Goal: Obtain resource: Obtain resource

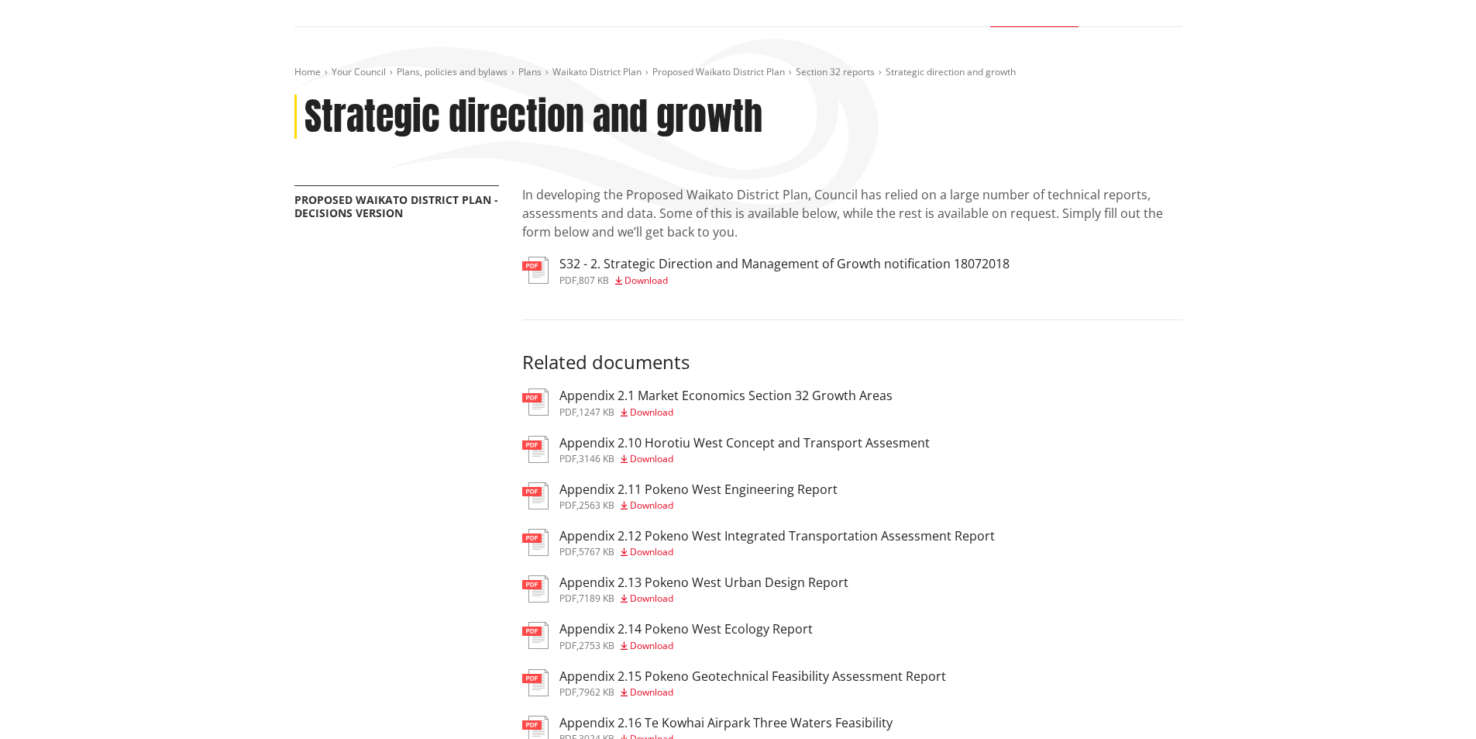
scroll to position [155, 0]
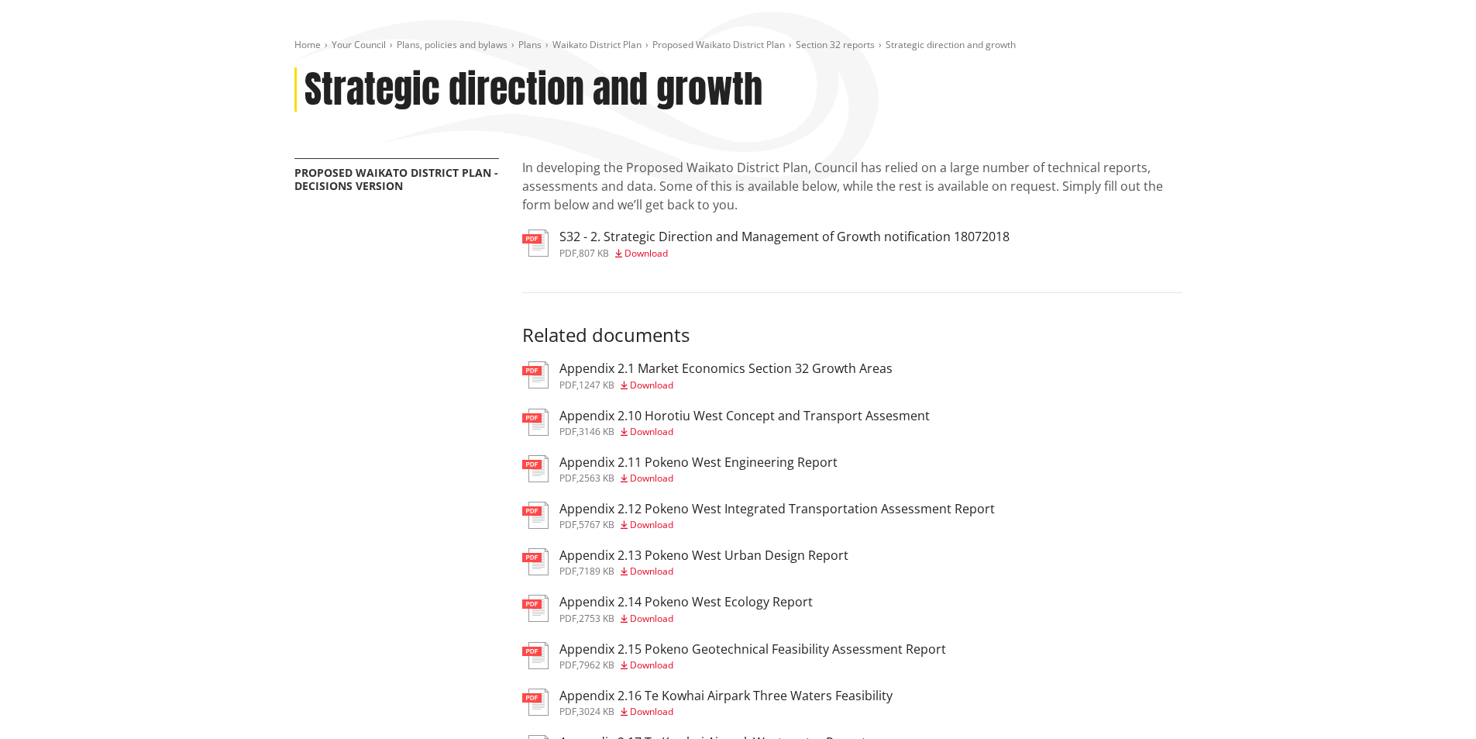
click at [539, 373] on img at bounding box center [535, 374] width 26 height 27
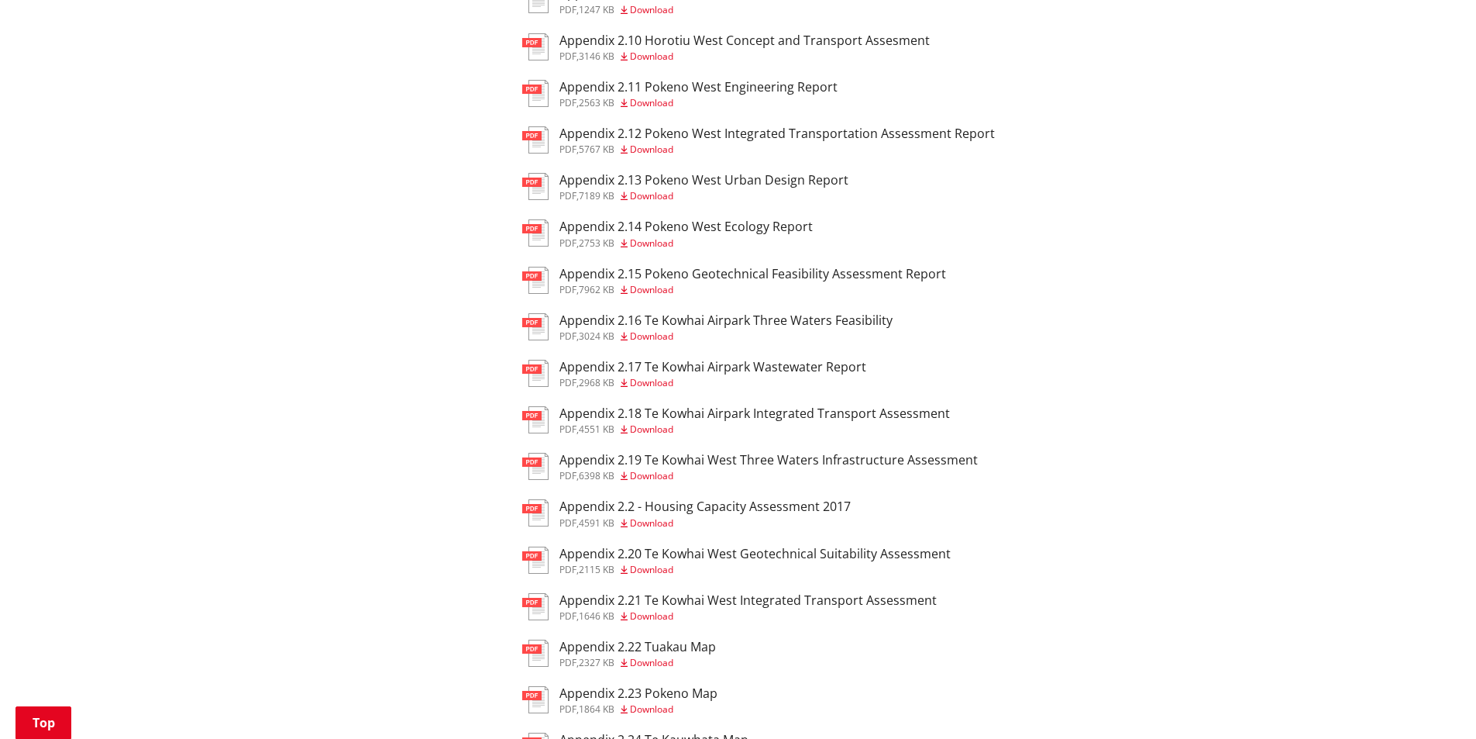
scroll to position [387, 0]
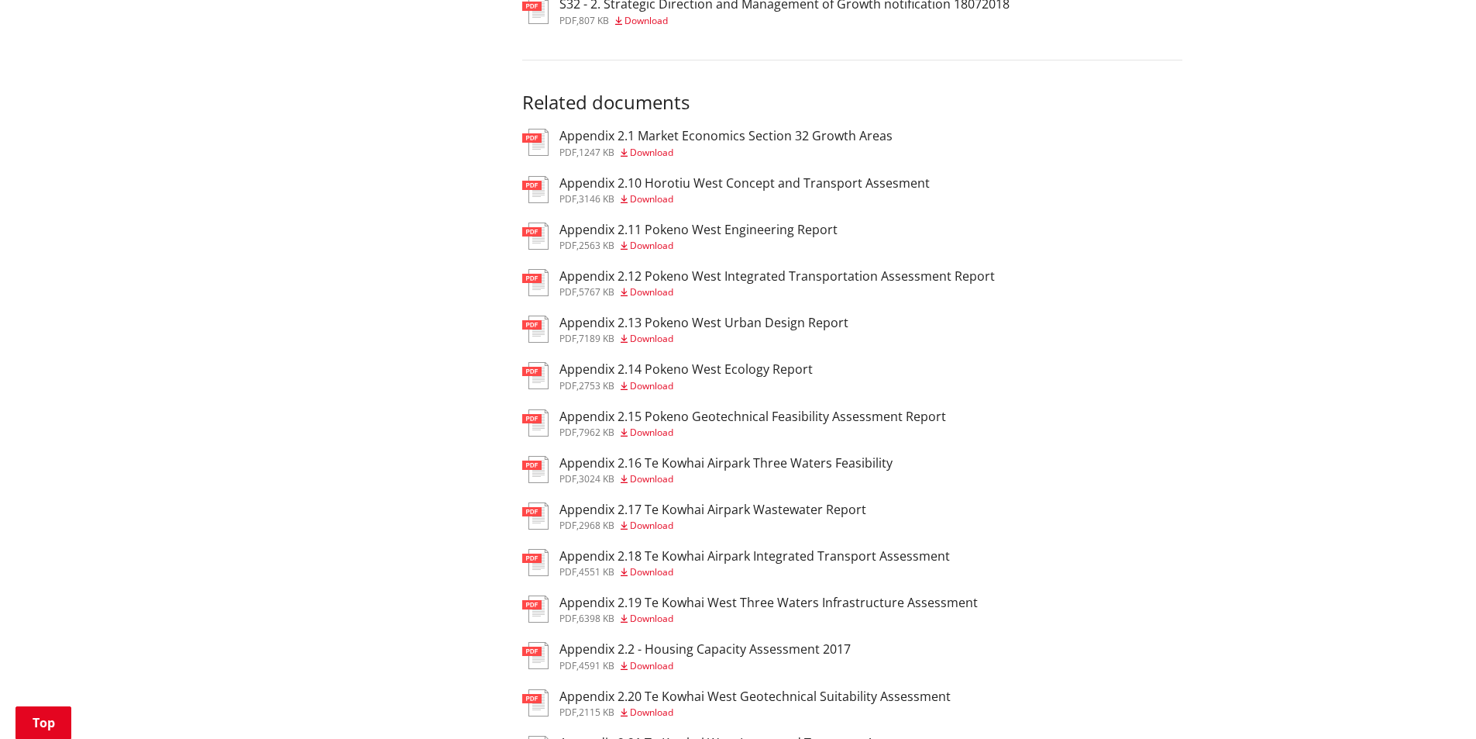
click at [717, 322] on h3 "Appendix 2.13 Pokeno West Urban Design Report" at bounding box center [703, 322] width 289 height 15
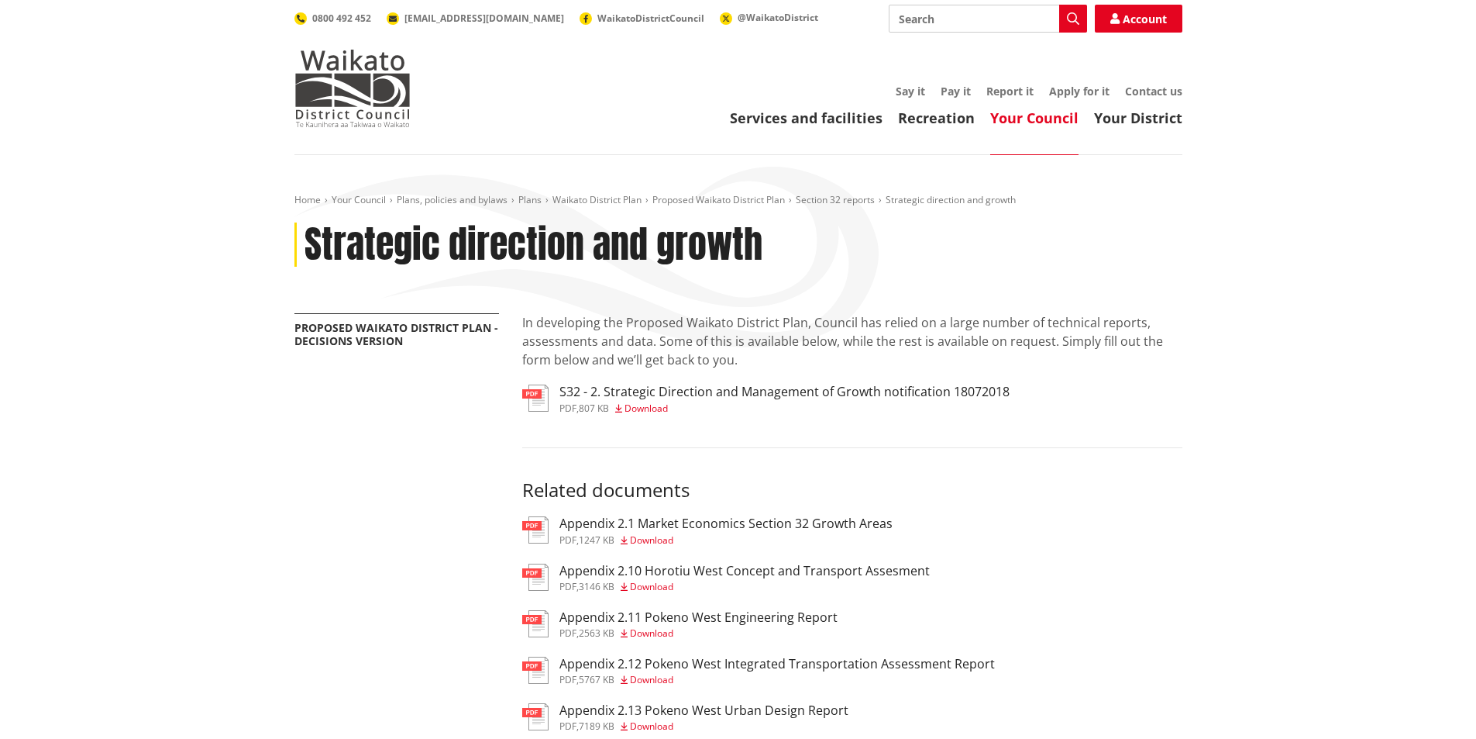
scroll to position [387, 0]
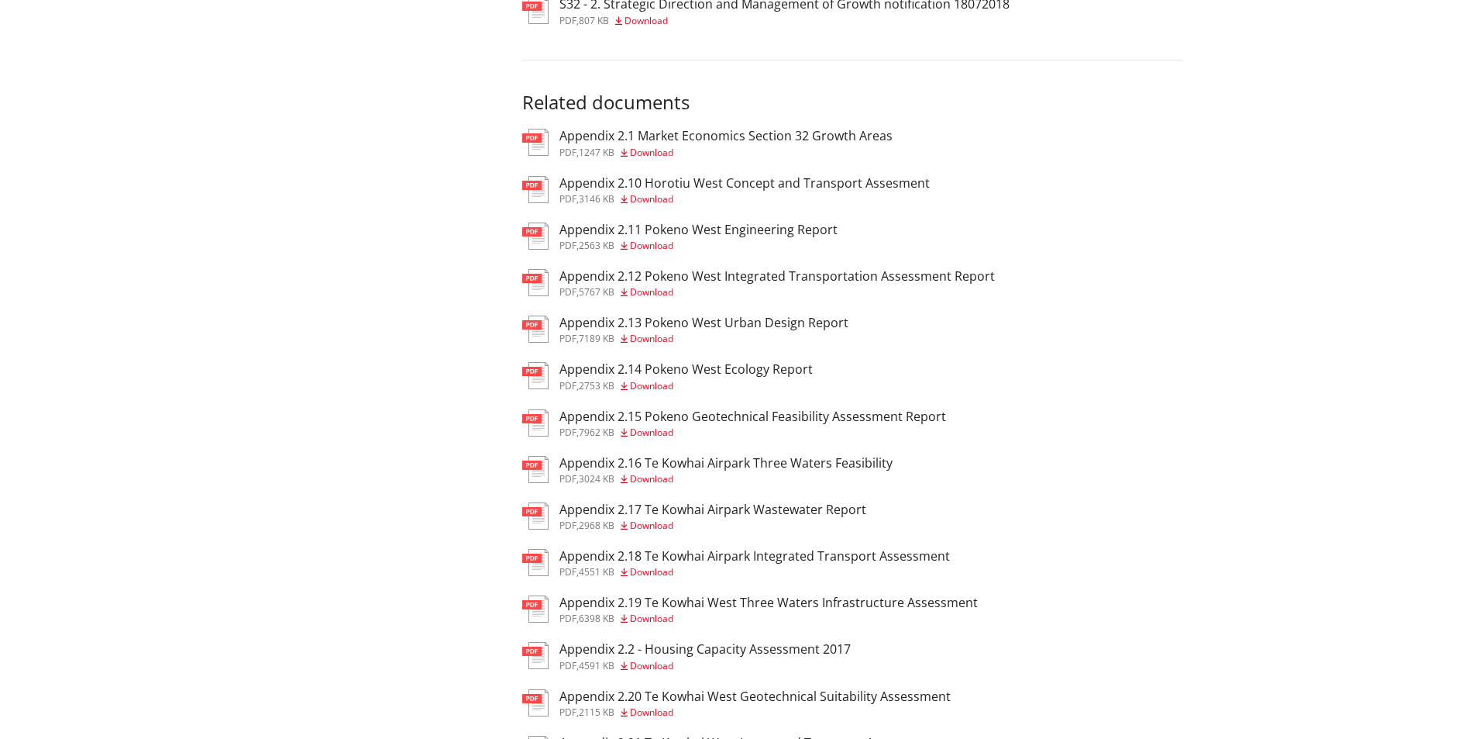
click at [738, 283] on h3 "Appendix 2.12 Pokeno West Integrated Transportation Assessment Report" at bounding box center [777, 276] width 436 height 15
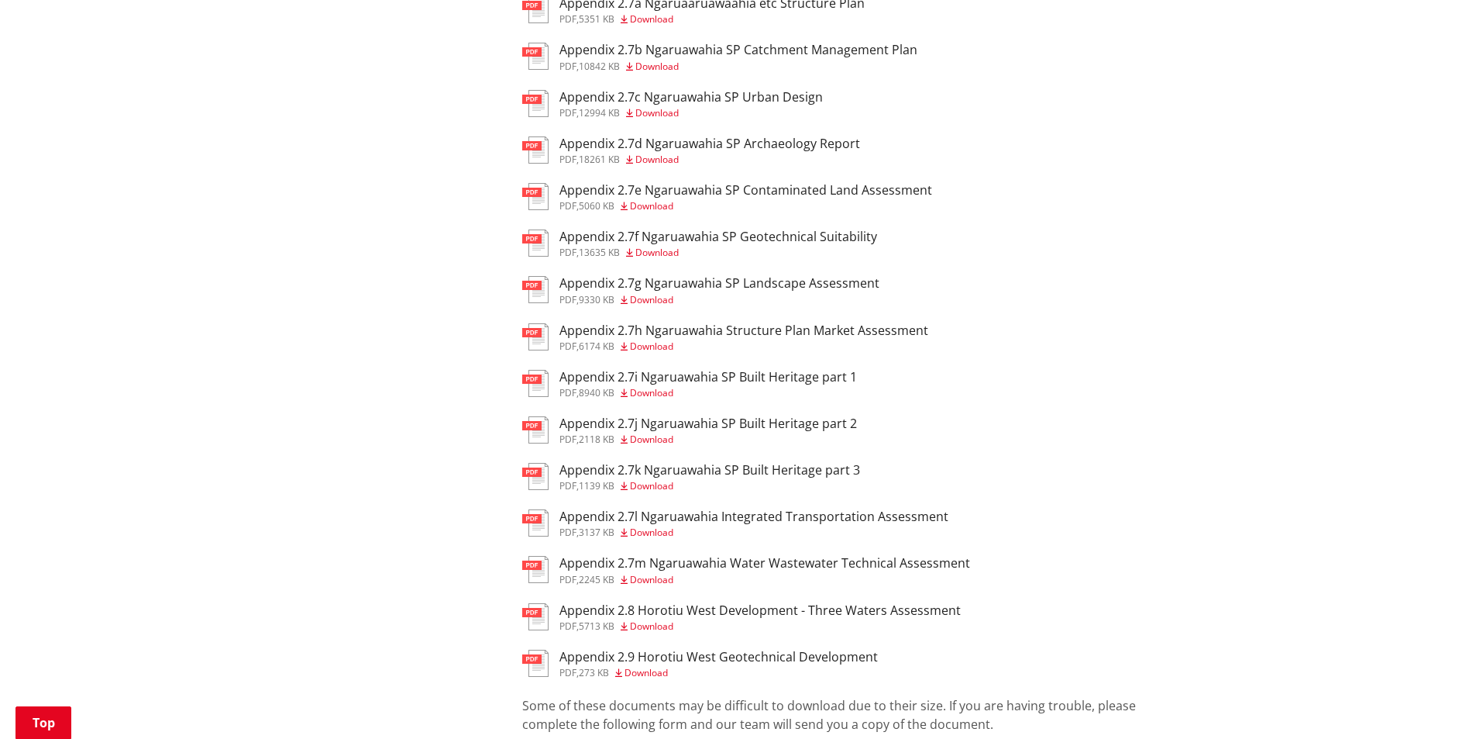
scroll to position [2790, 0]
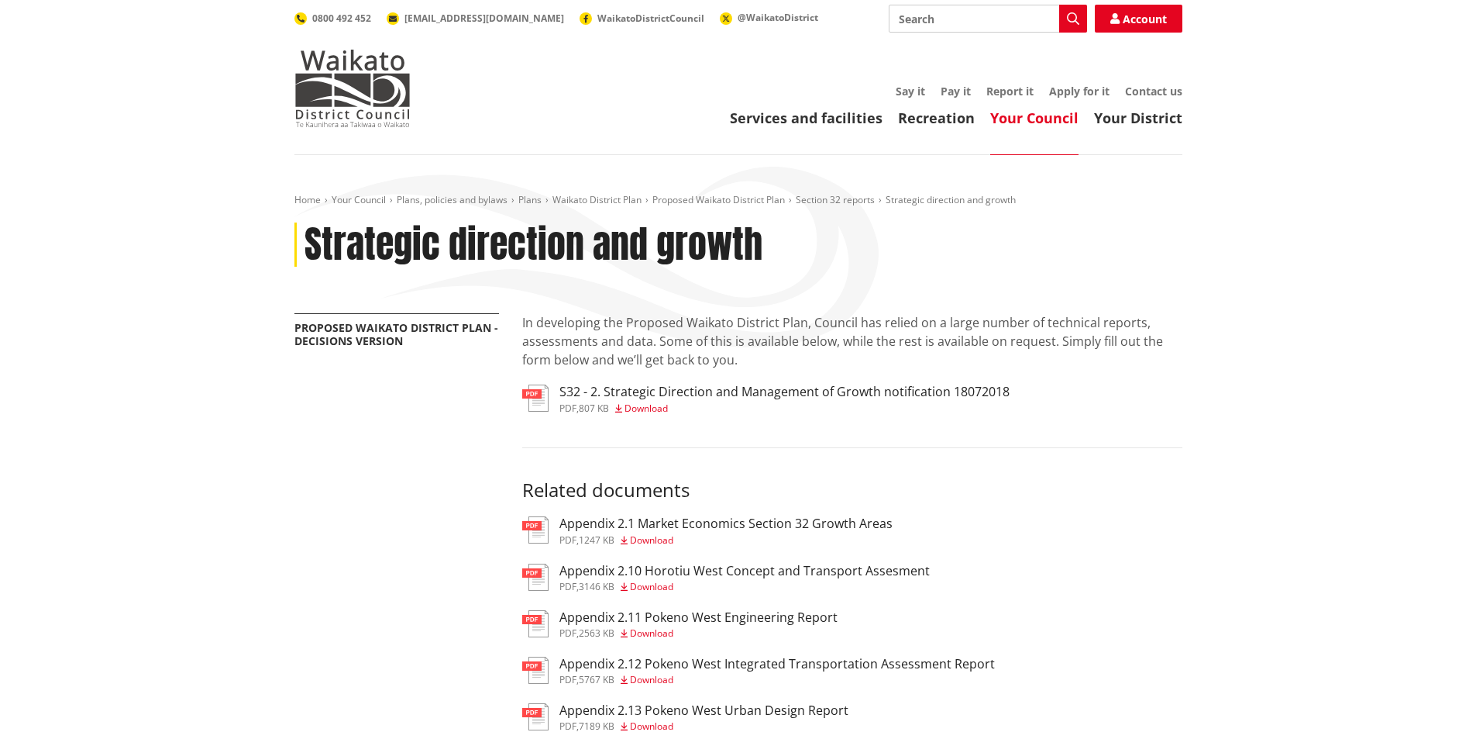
click at [668, 405] on span "Download" at bounding box center [646, 407] width 43 height 13
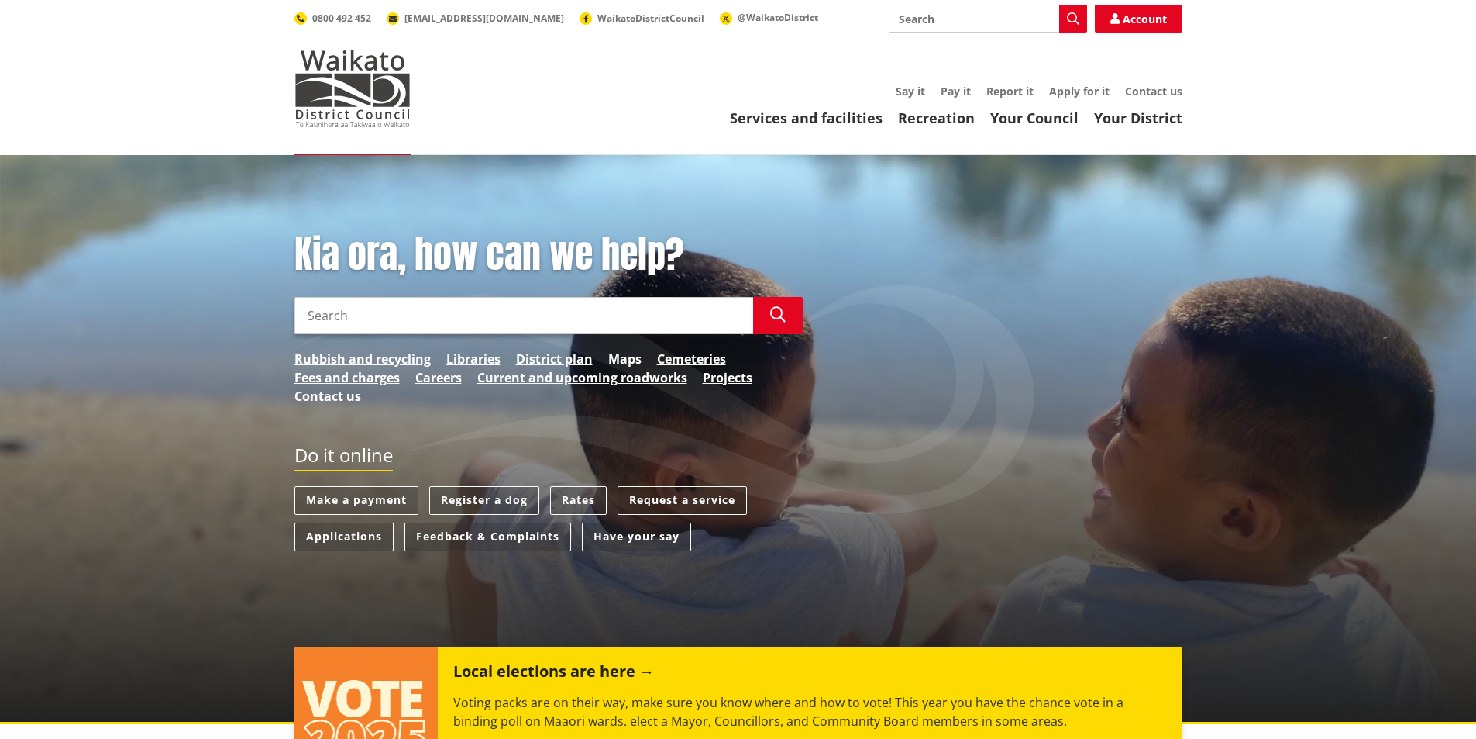
click at [617, 357] on link "Maps" at bounding box center [624, 358] width 33 height 19
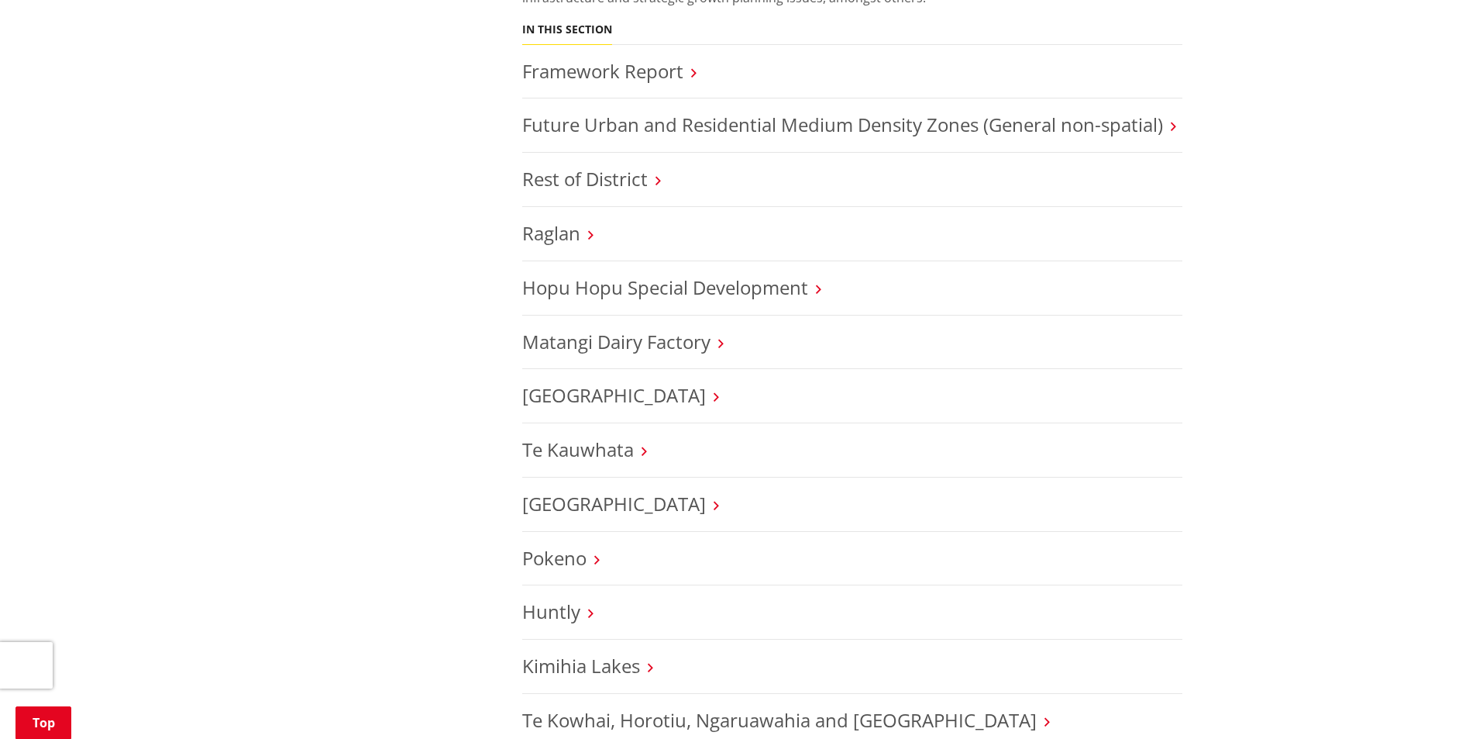
scroll to position [697, 0]
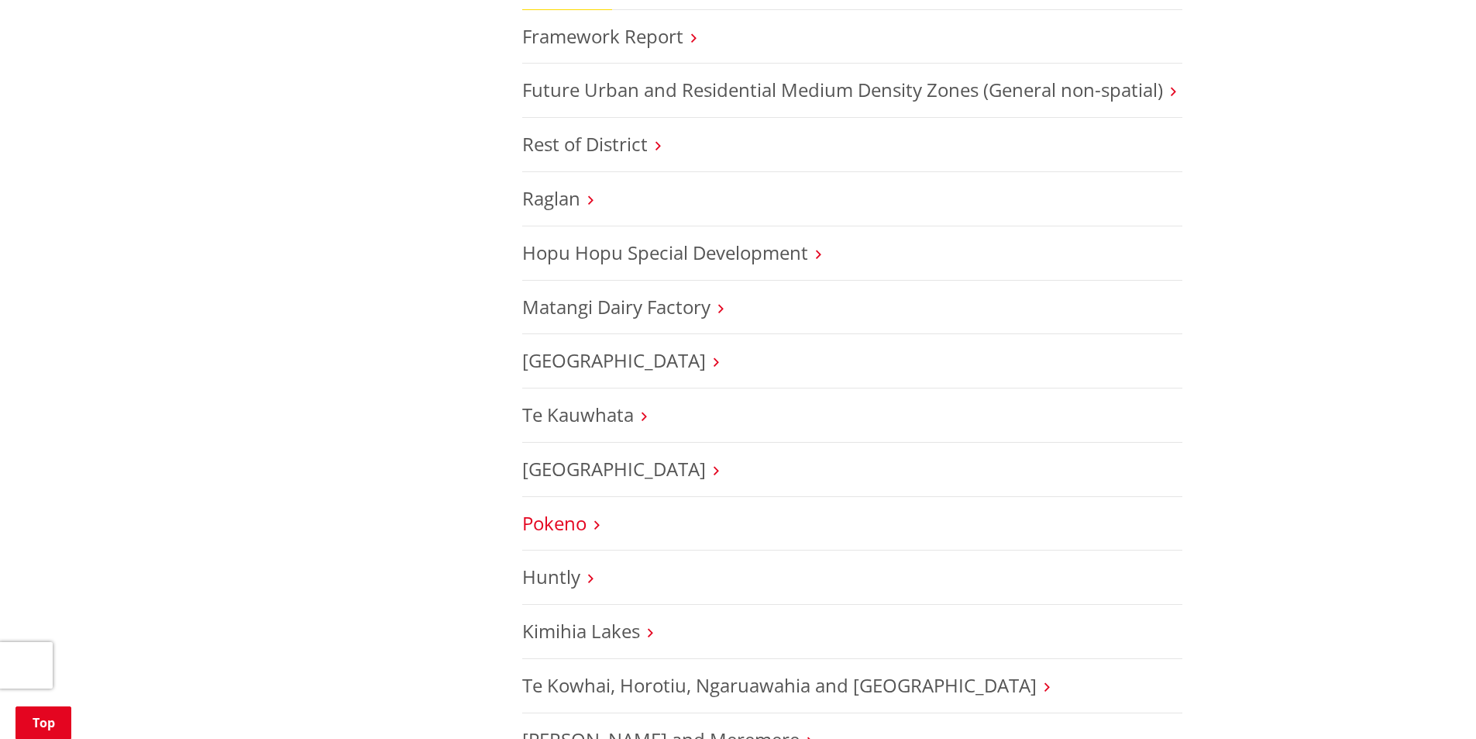
click at [581, 519] on link "Pokeno" at bounding box center [554, 523] width 64 height 26
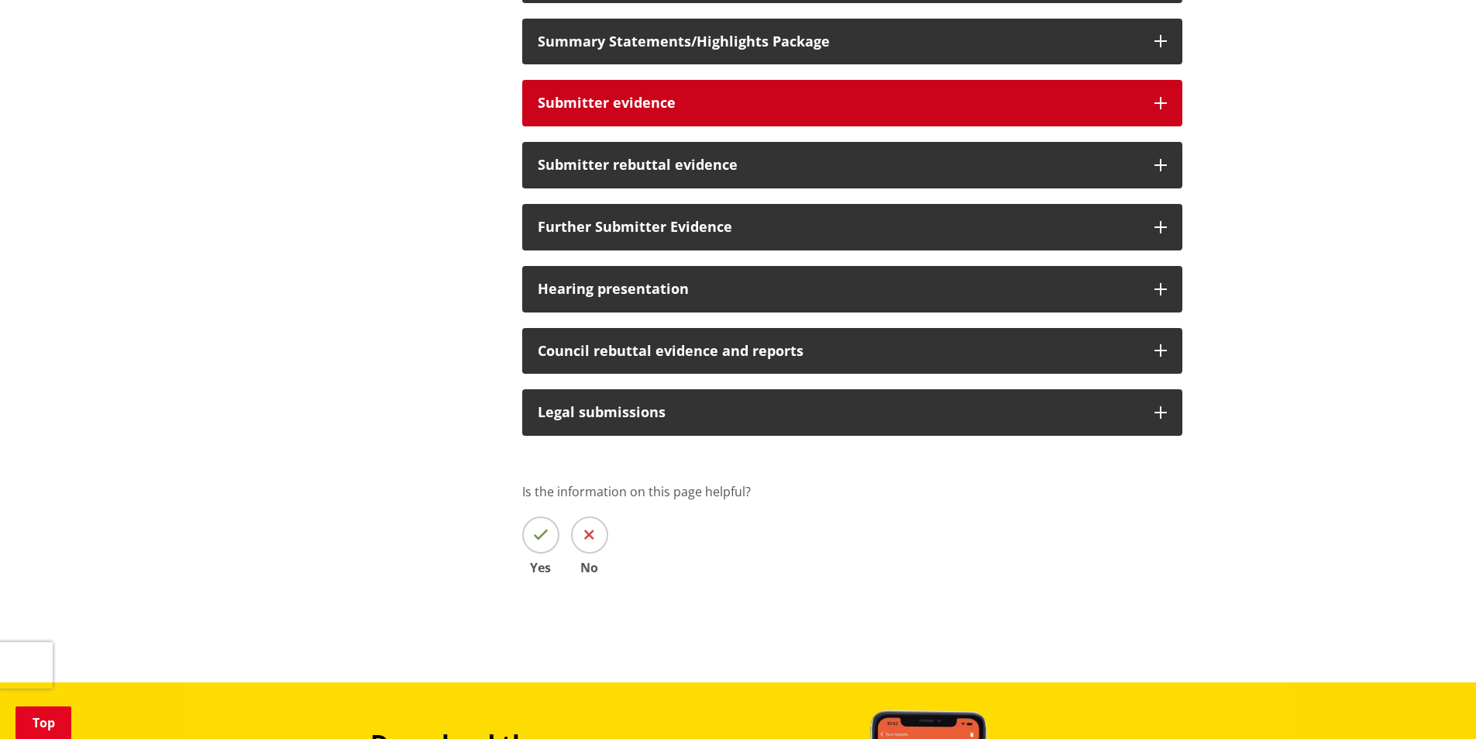
scroll to position [155, 0]
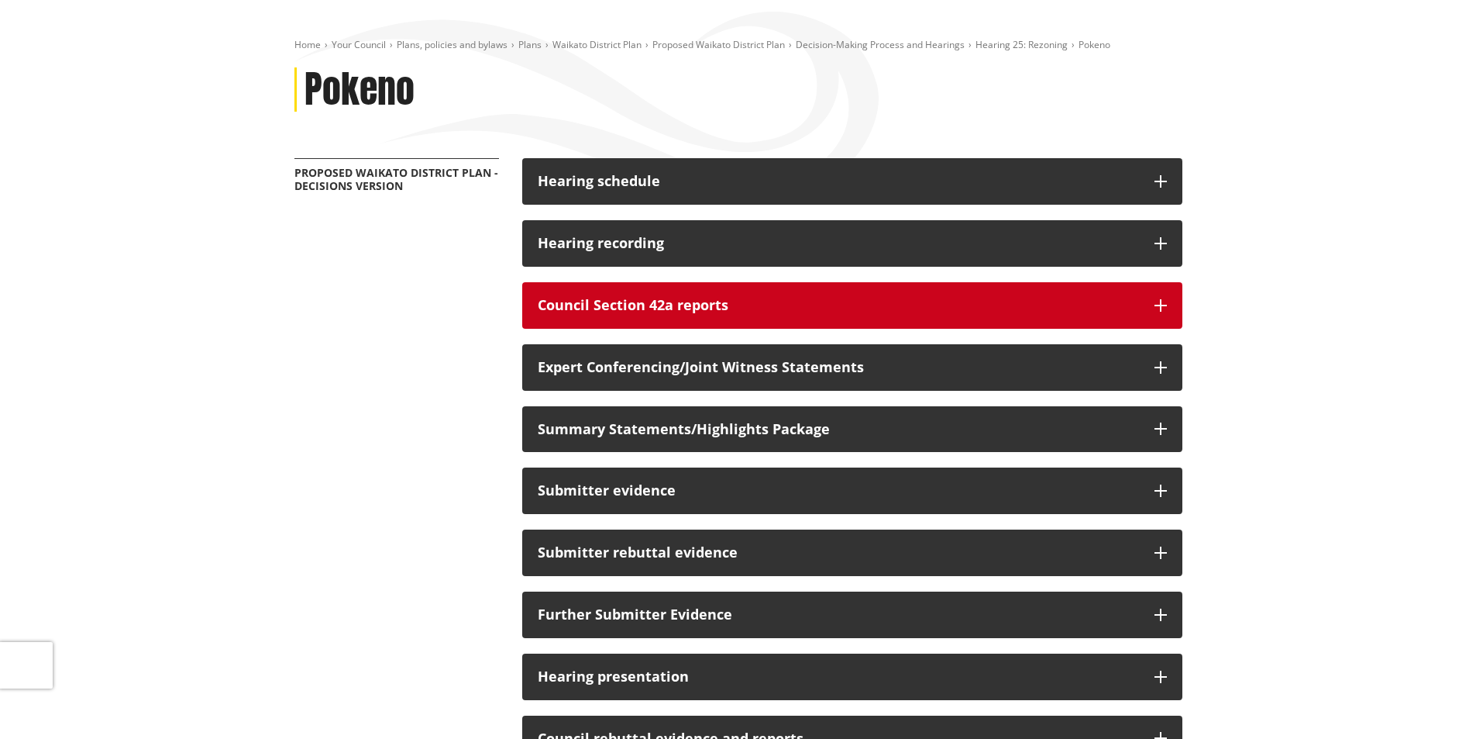
click at [783, 306] on h3 "Council Section 42a reports" at bounding box center [838, 305] width 601 height 15
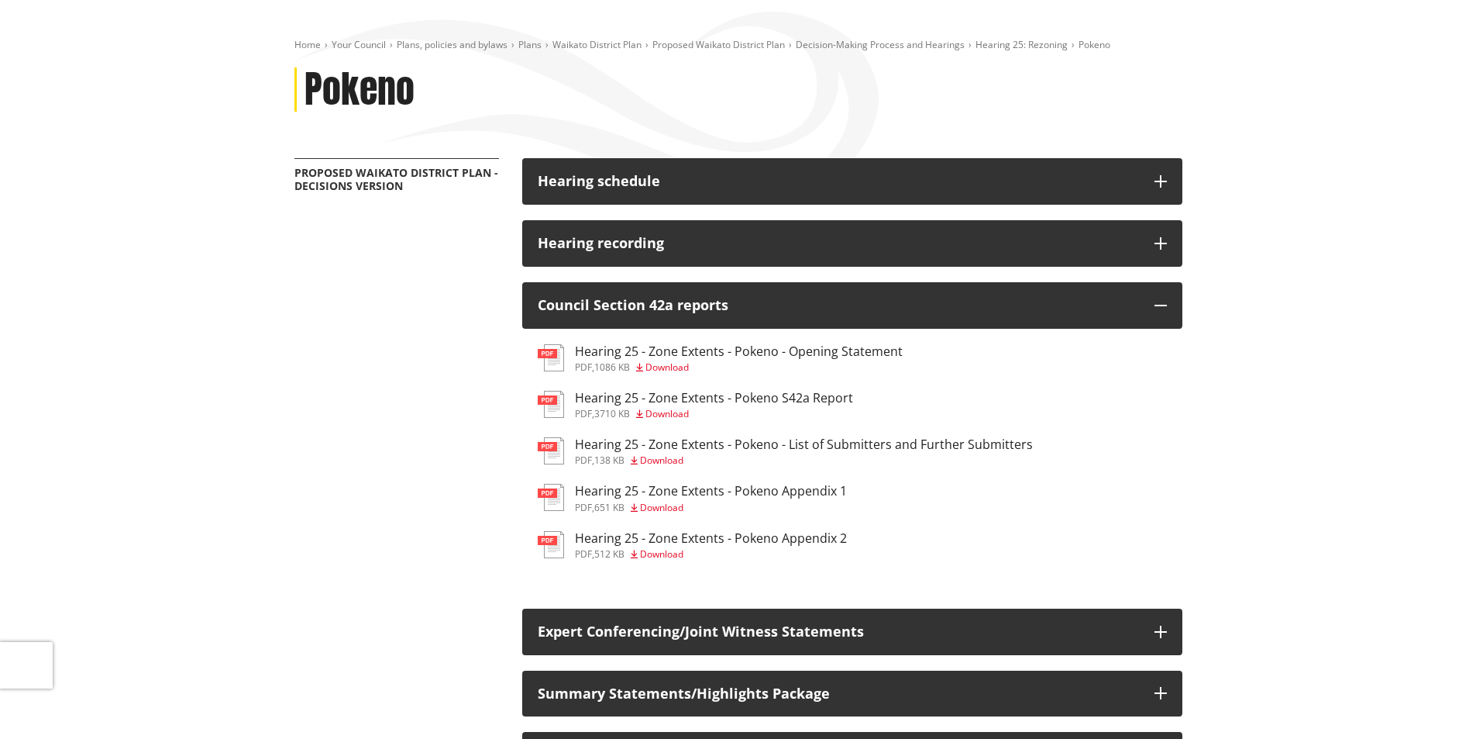
click at [648, 350] on h3 "Hearing 25 - Zone Extents - Pokeno - Opening Statement" at bounding box center [739, 351] width 328 height 15
